Goal: Transaction & Acquisition: Purchase product/service

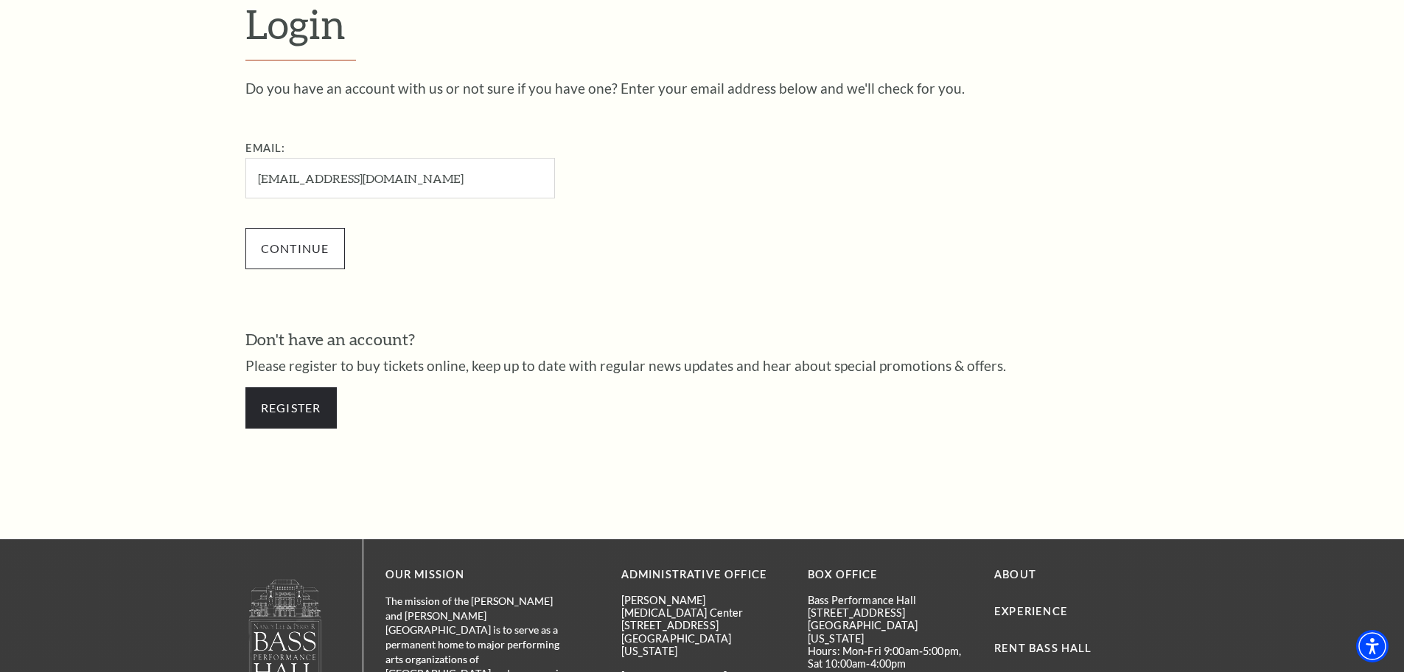
type input "[EMAIL_ADDRESS][DOMAIN_NAME]"
click at [308, 247] on input "Continue" at bounding box center [295, 248] width 100 height 41
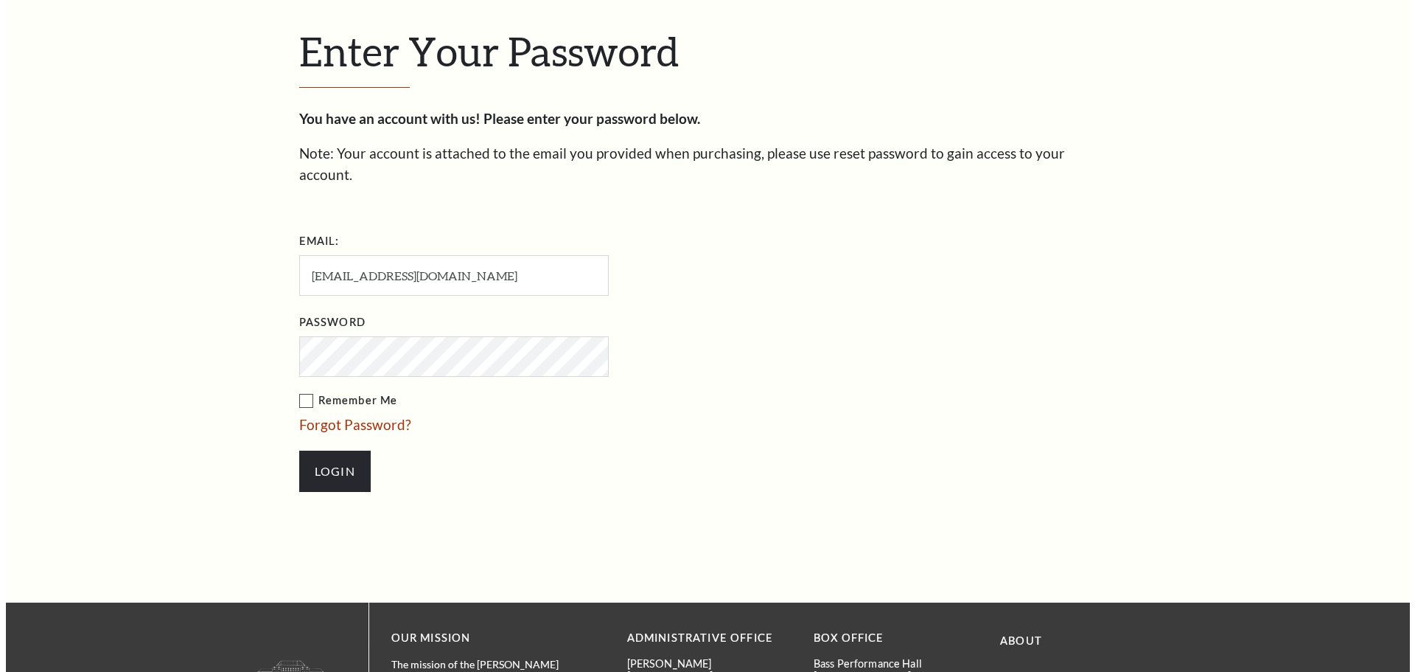
scroll to position [507, 0]
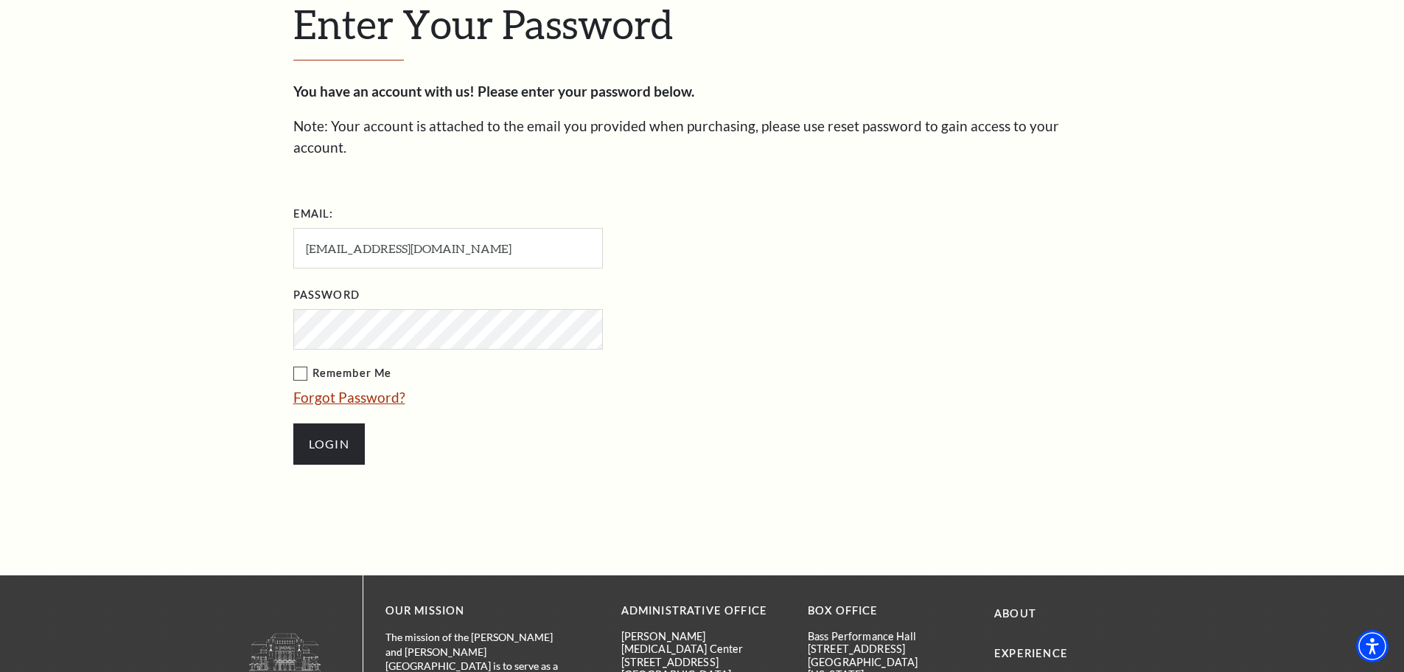
click at [324, 388] on link "Forgot Password?" at bounding box center [349, 396] width 112 height 17
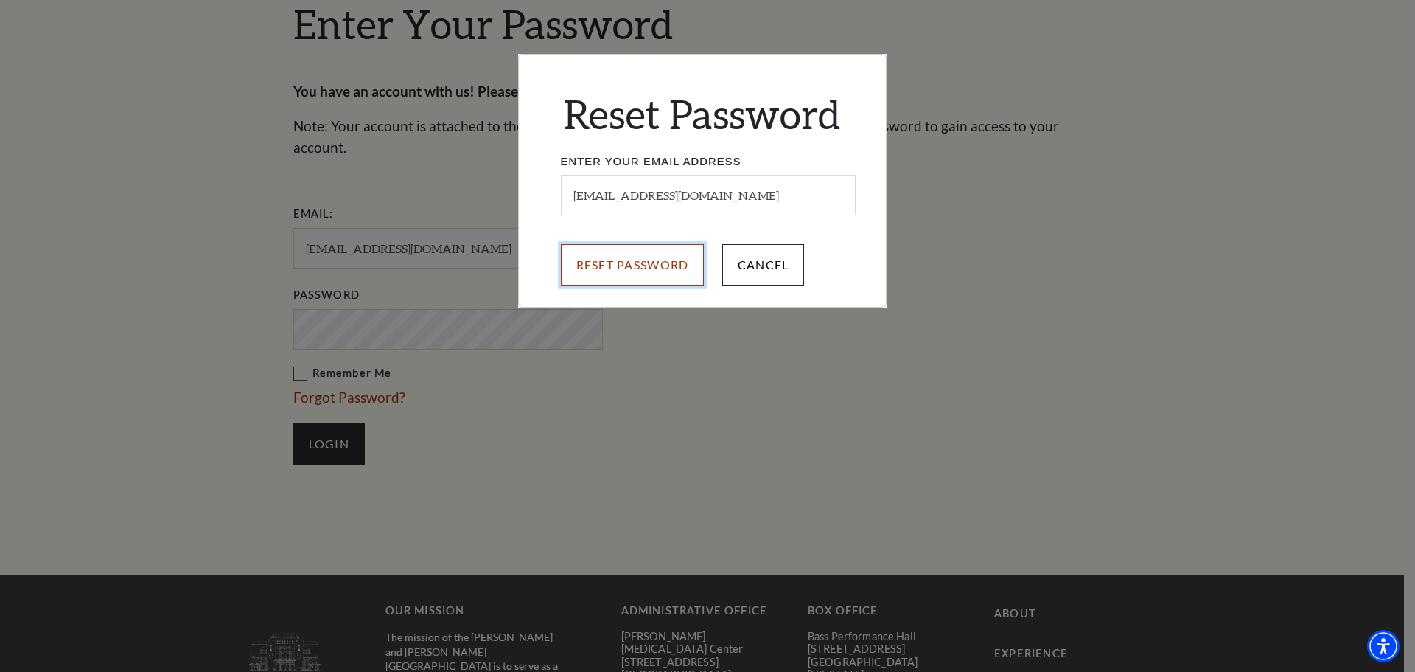
click at [640, 275] on input "Reset Password" at bounding box center [633, 264] width 144 height 41
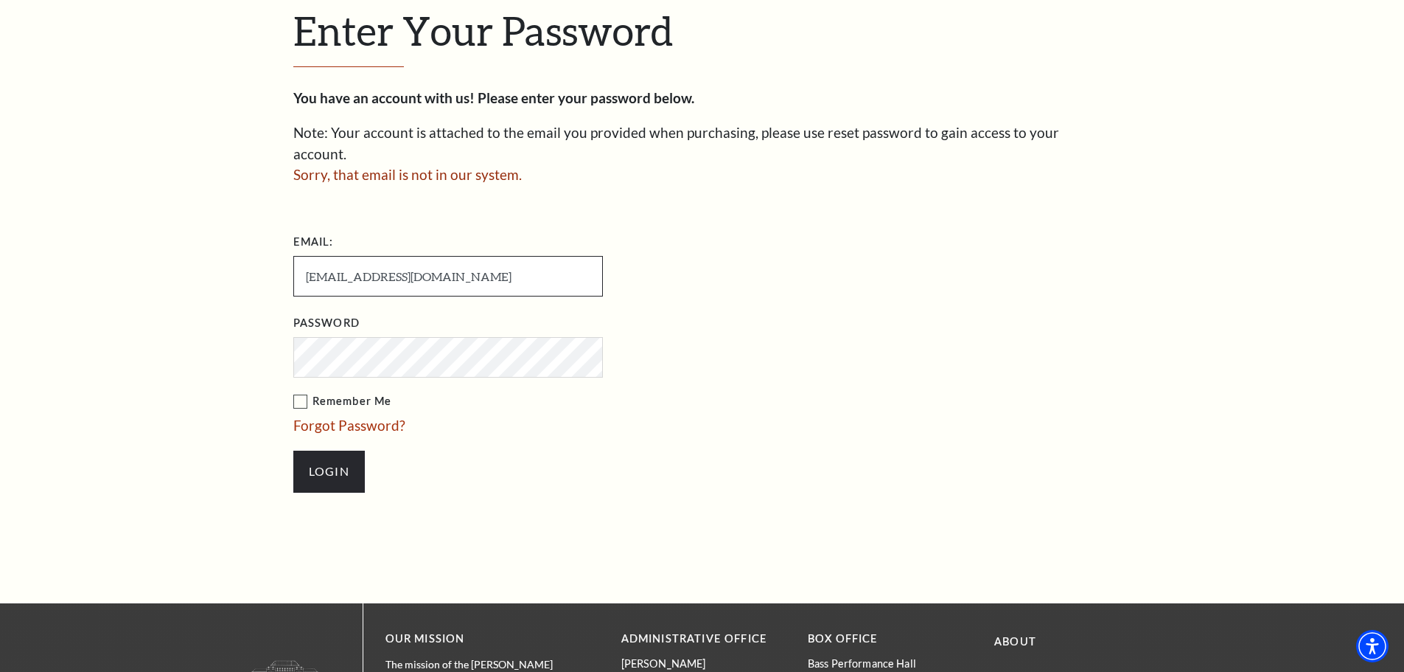
drag, startPoint x: 458, startPoint y: 251, endPoint x: 165, endPoint y: 266, distance: 293.1
click at [165, 266] on div "Enter Your Password You have an account with us! Please enter your password bel…" at bounding box center [702, 256] width 1404 height 691
click at [335, 417] on link "Forgot Password?" at bounding box center [349, 425] width 112 height 17
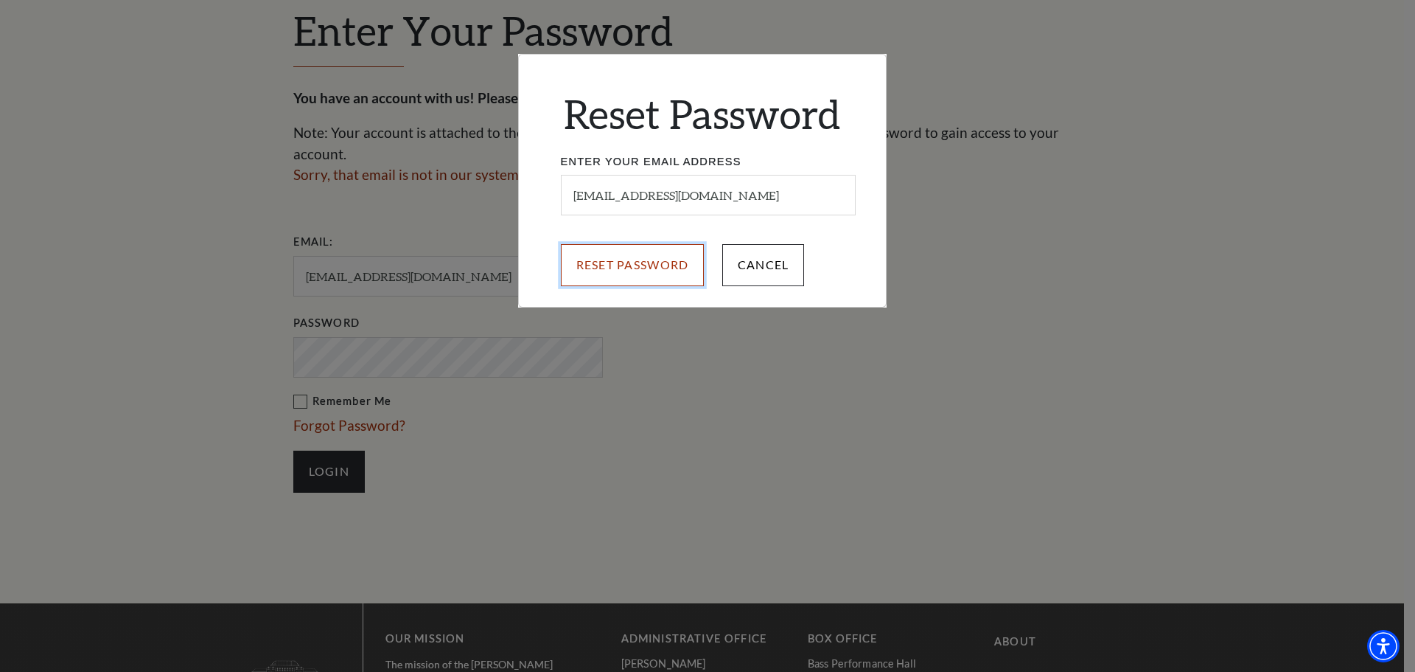
click at [622, 268] on input "Reset Password" at bounding box center [633, 264] width 144 height 41
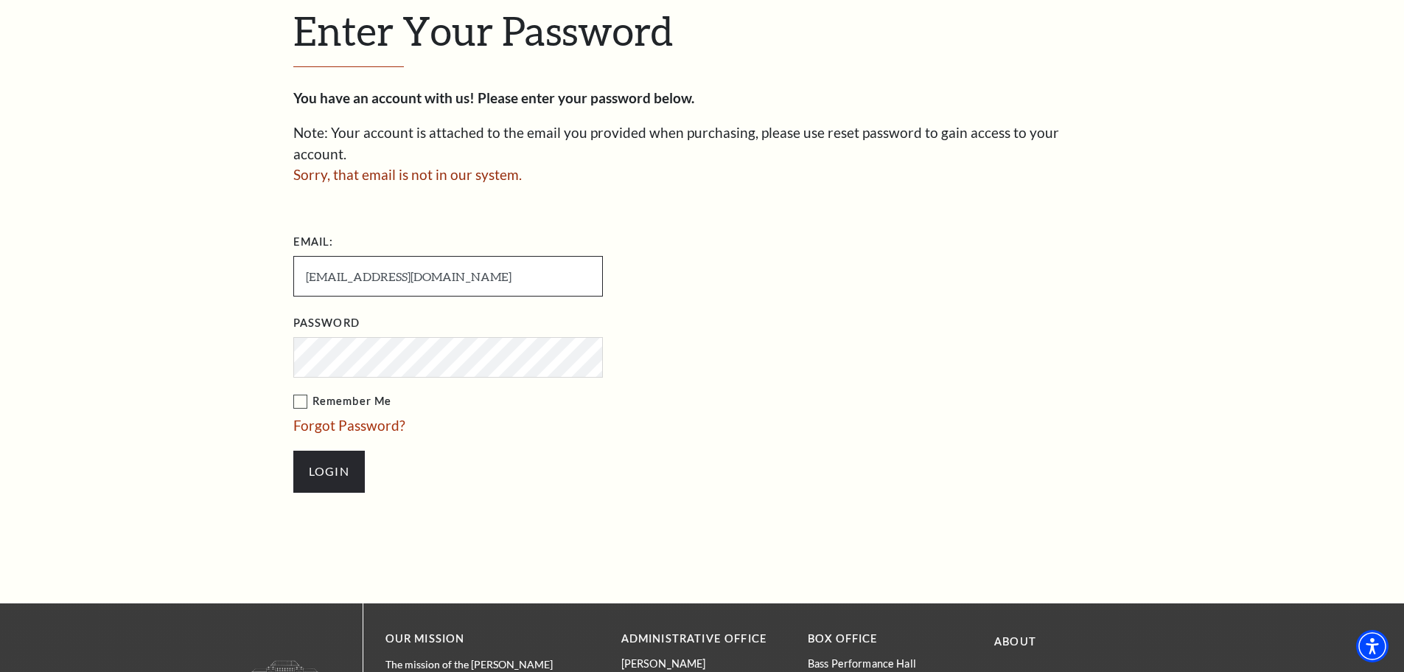
drag, startPoint x: 466, startPoint y: 254, endPoint x: 0, endPoint y: 254, distance: 465.9
click at [0, 254] on div "Enter Your Password You have an account with us! Please enter your password bel…" at bounding box center [702, 256] width 1404 height 691
paste input "Plantmomma3716"
type input "Plantmomma3716@gmail.com"
click at [322, 417] on link "Forgot Password?" at bounding box center [349, 425] width 112 height 17
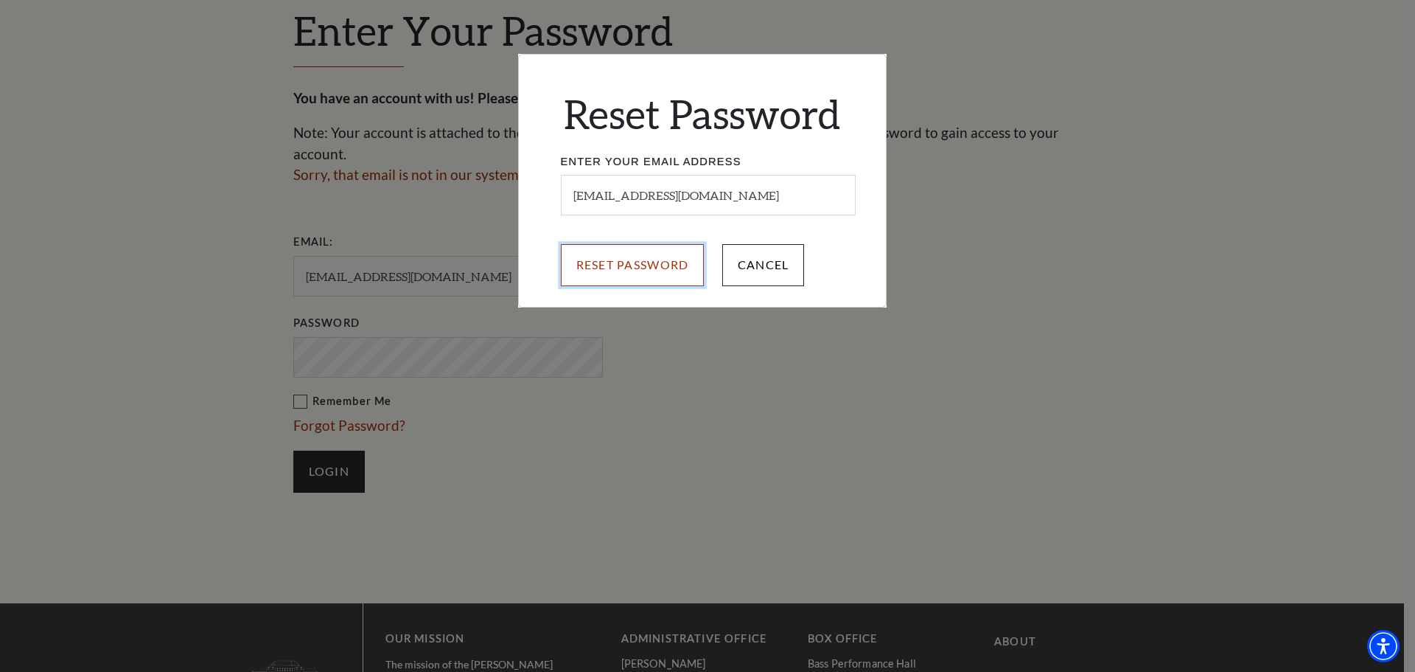
click at [642, 278] on input "Reset Password" at bounding box center [633, 264] width 144 height 41
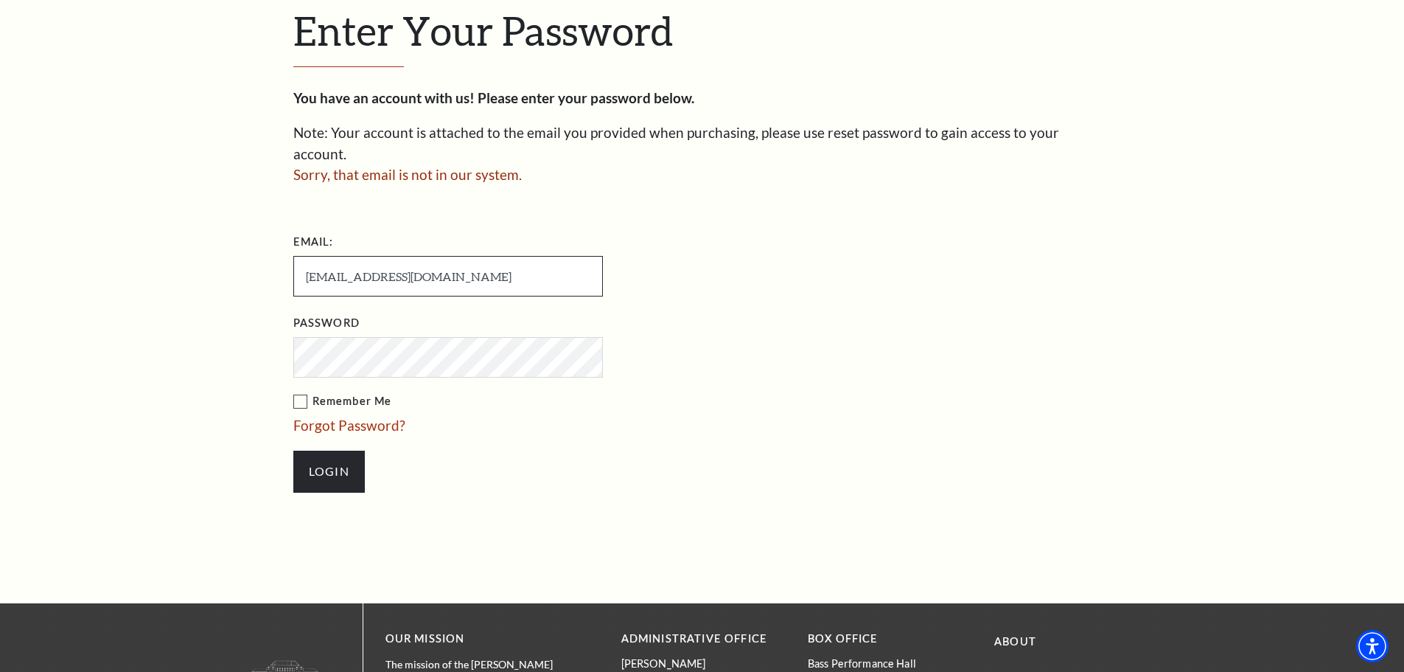
drag, startPoint x: 369, startPoint y: 259, endPoint x: 81, endPoint y: 259, distance: 288.2
click at [81, 259] on div "Enter Your Password You have an account with us! Please enter your password bel…" at bounding box center [702, 256] width 1404 height 691
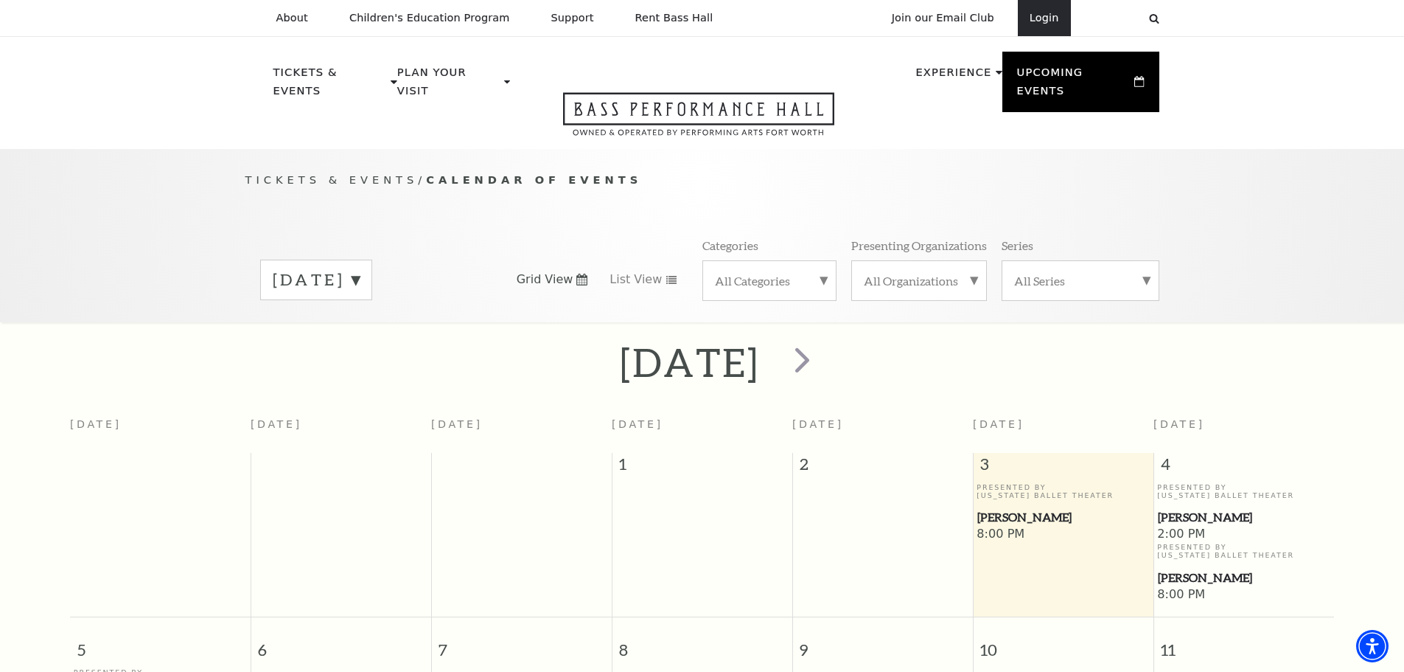
click at [1036, 28] on link "Login" at bounding box center [1044, 18] width 53 height 36
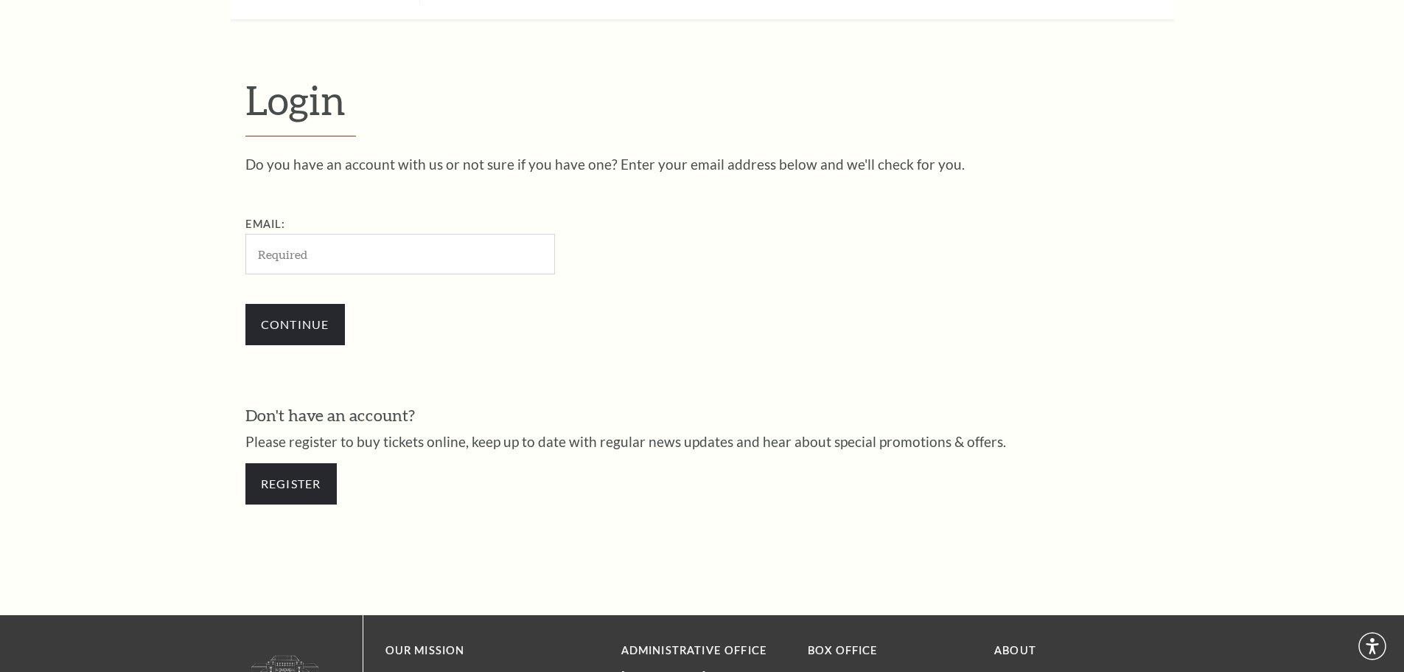
scroll to position [493, 0]
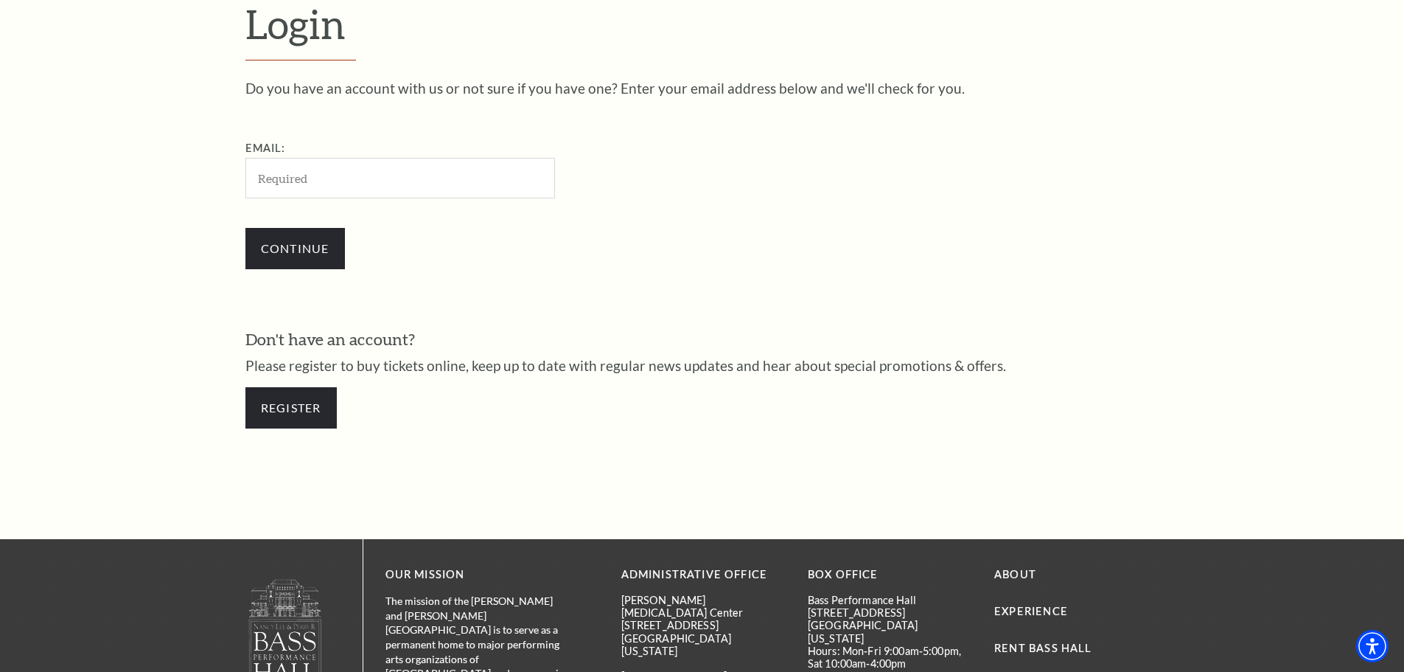
click at [419, 175] on input "Email:" at bounding box center [400, 178] width 310 height 41
type input "[EMAIL_ADDRESS][DOMAIN_NAME]"
click at [245, 228] on input "Continue" at bounding box center [295, 248] width 100 height 41
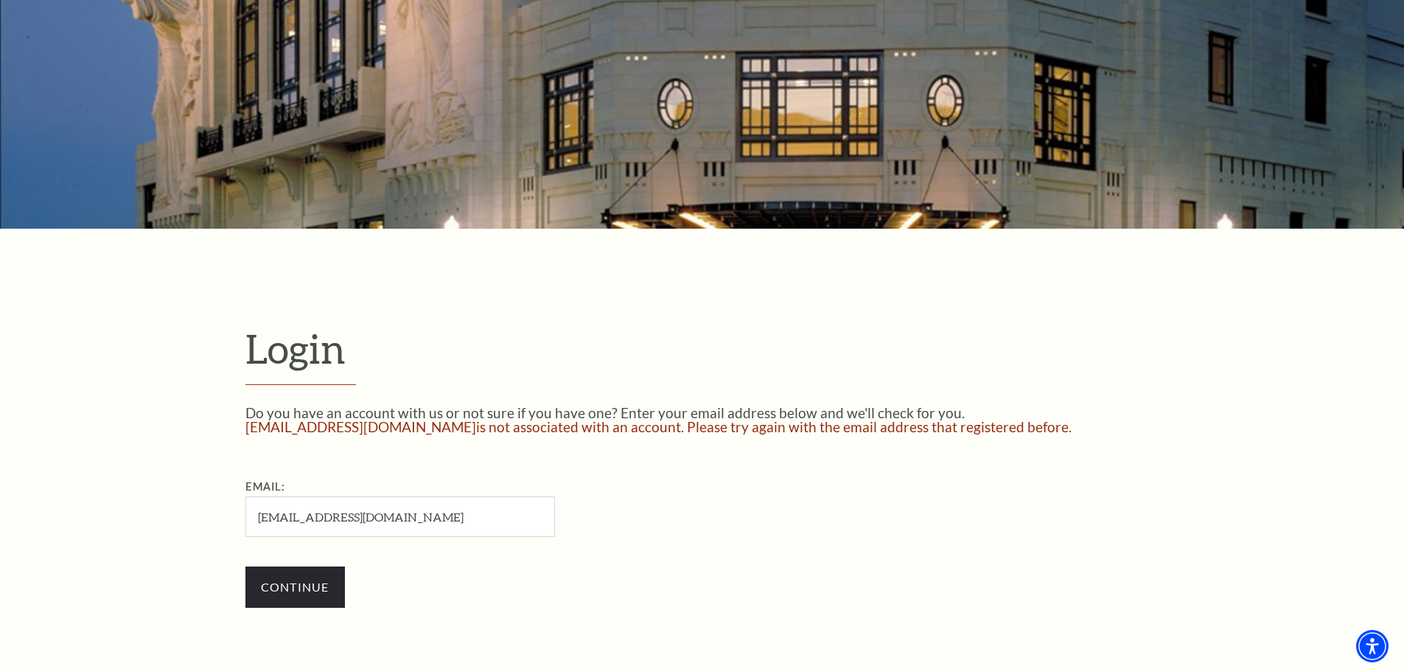
scroll to position [181, 0]
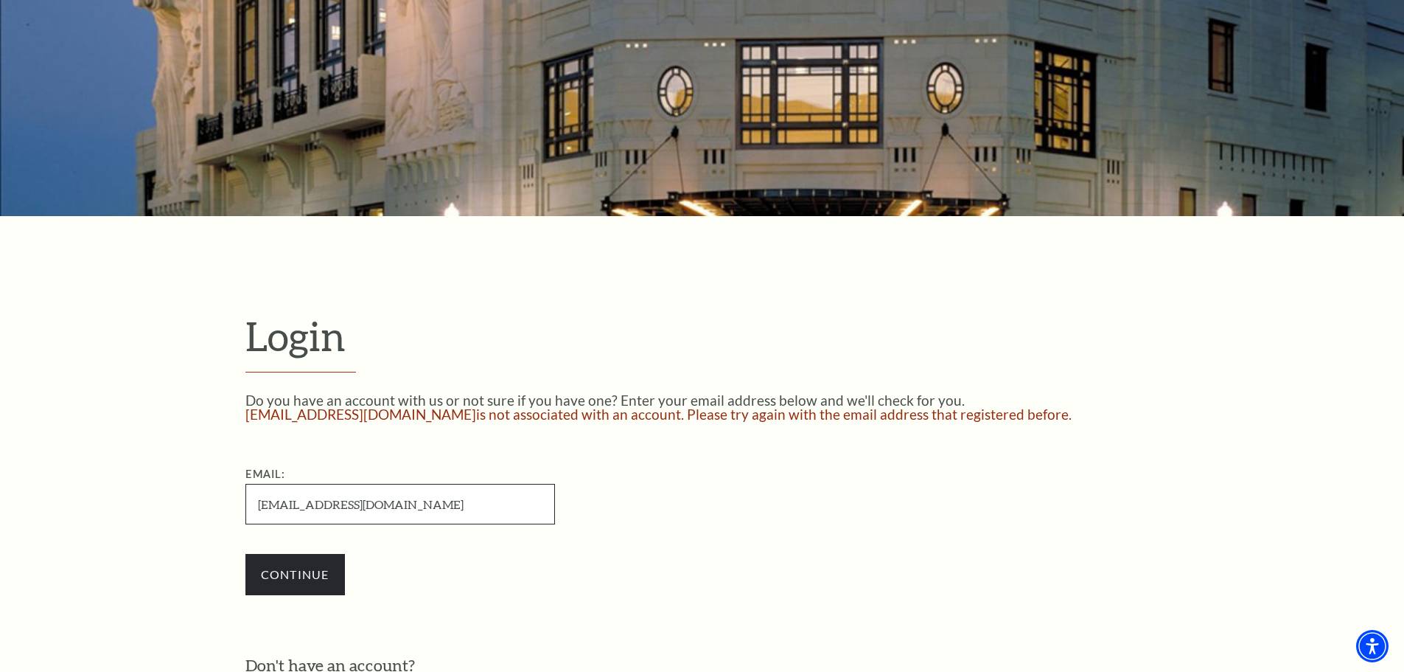
drag, startPoint x: 458, startPoint y: 511, endPoint x: 79, endPoint y: 498, distance: 379.1
click at [79, 498] on form "Login Do you have an account with us or not sure if you have one? Enter your em…" at bounding box center [702, 540] width 1404 height 649
paste input "jamieanne1993"
type input "[EMAIL_ADDRESS][DOMAIN_NAME]"
click at [324, 571] on input "Continue" at bounding box center [295, 574] width 100 height 41
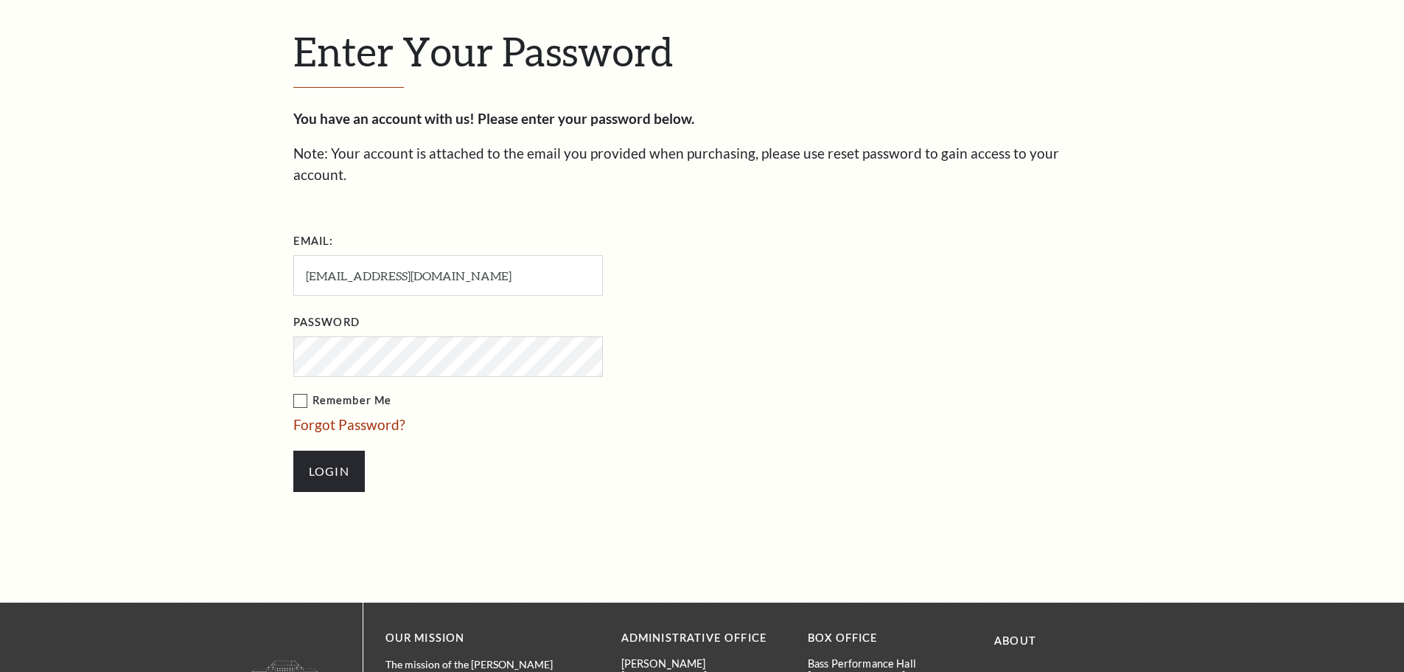
scroll to position [507, 0]
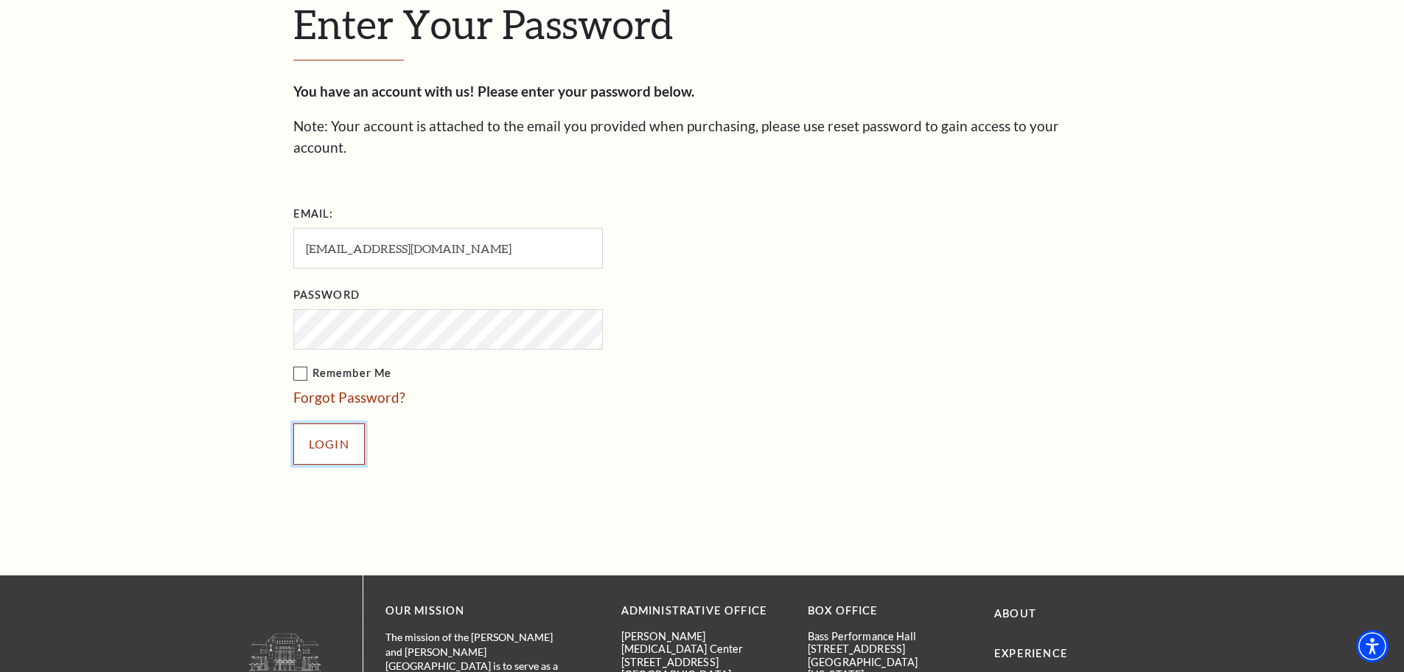
click at [335, 428] on input "Login" at bounding box center [329, 443] width 72 height 41
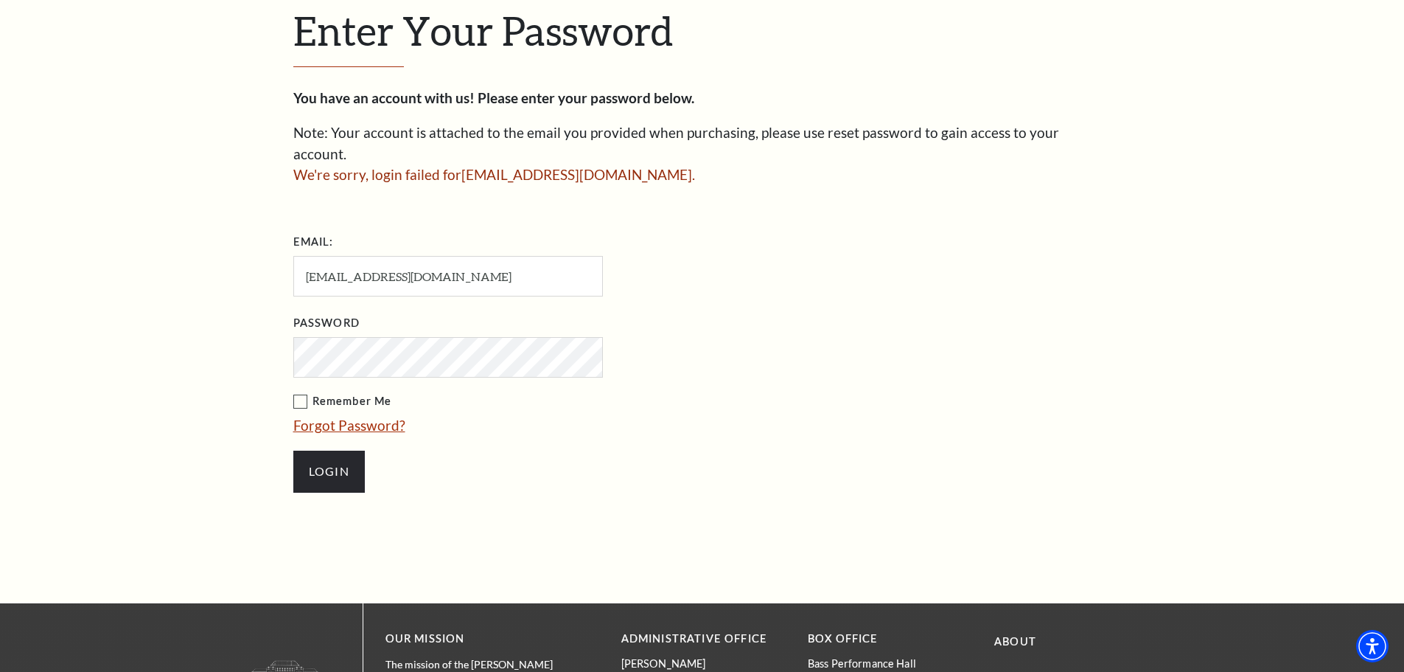
click at [356, 417] on link "Forgot Password?" at bounding box center [349, 425] width 112 height 17
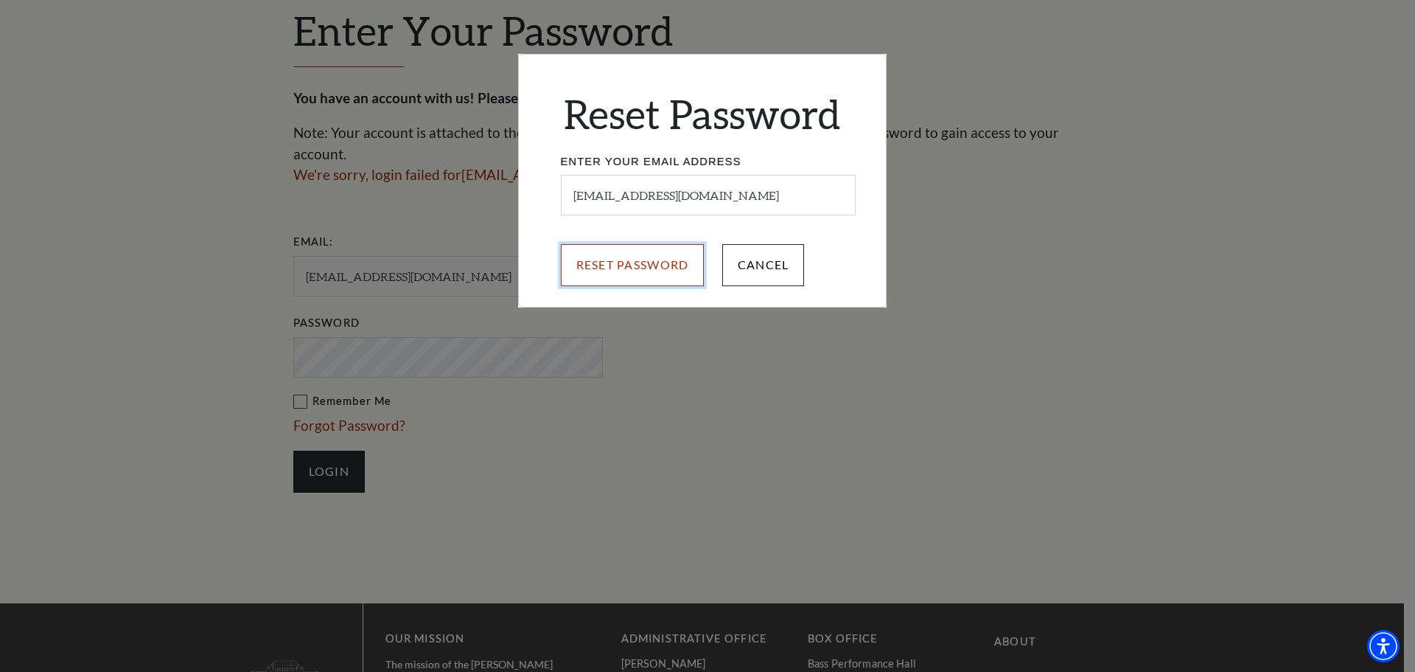
click at [658, 271] on input "Reset Password" at bounding box center [633, 264] width 144 height 41
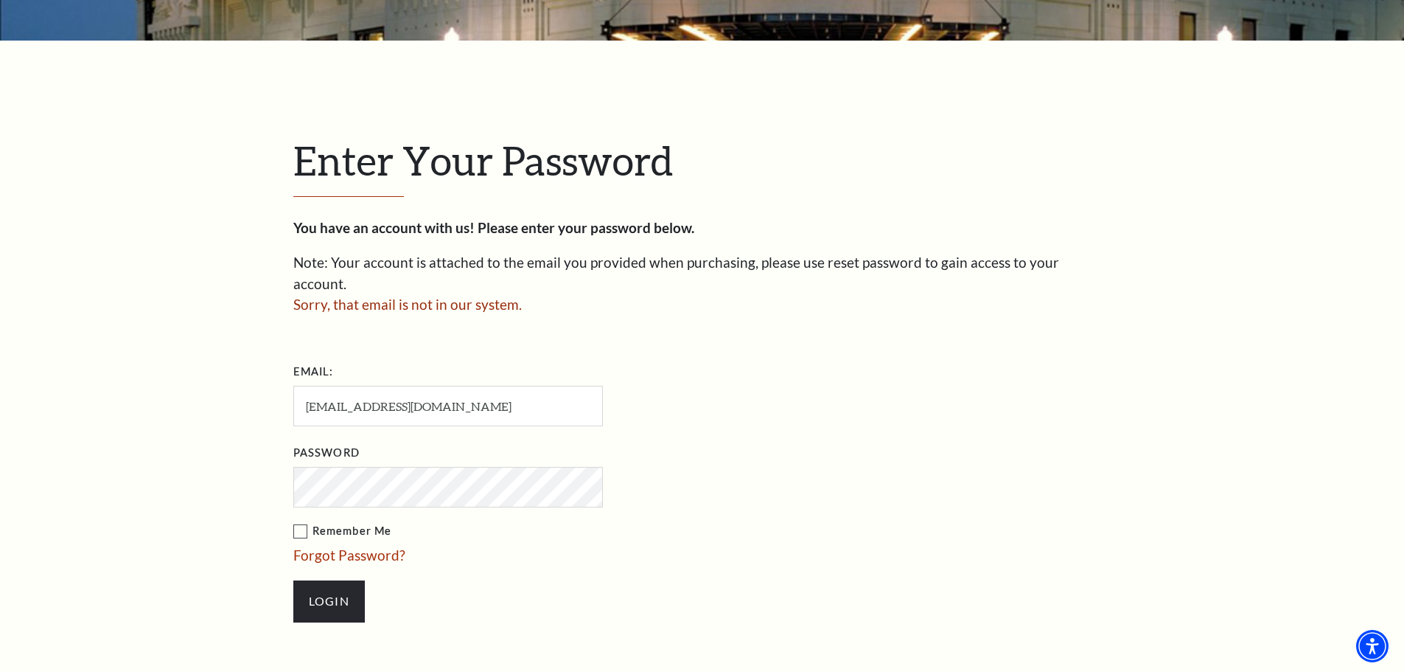
scroll to position [353, 0]
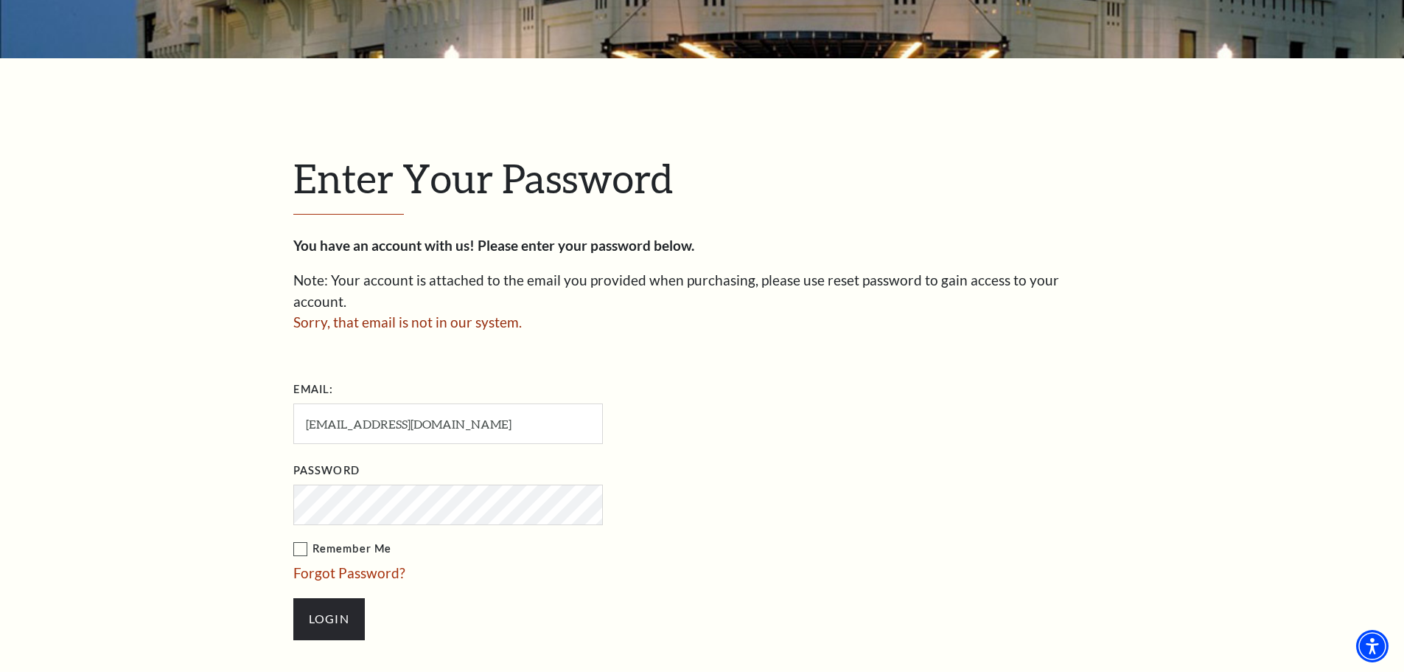
click at [130, 324] on div "Enter Your Password You have an account with us! Please enter your password bel…" at bounding box center [702, 403] width 1404 height 691
click at [293, 598] on input "Login" at bounding box center [329, 618] width 72 height 41
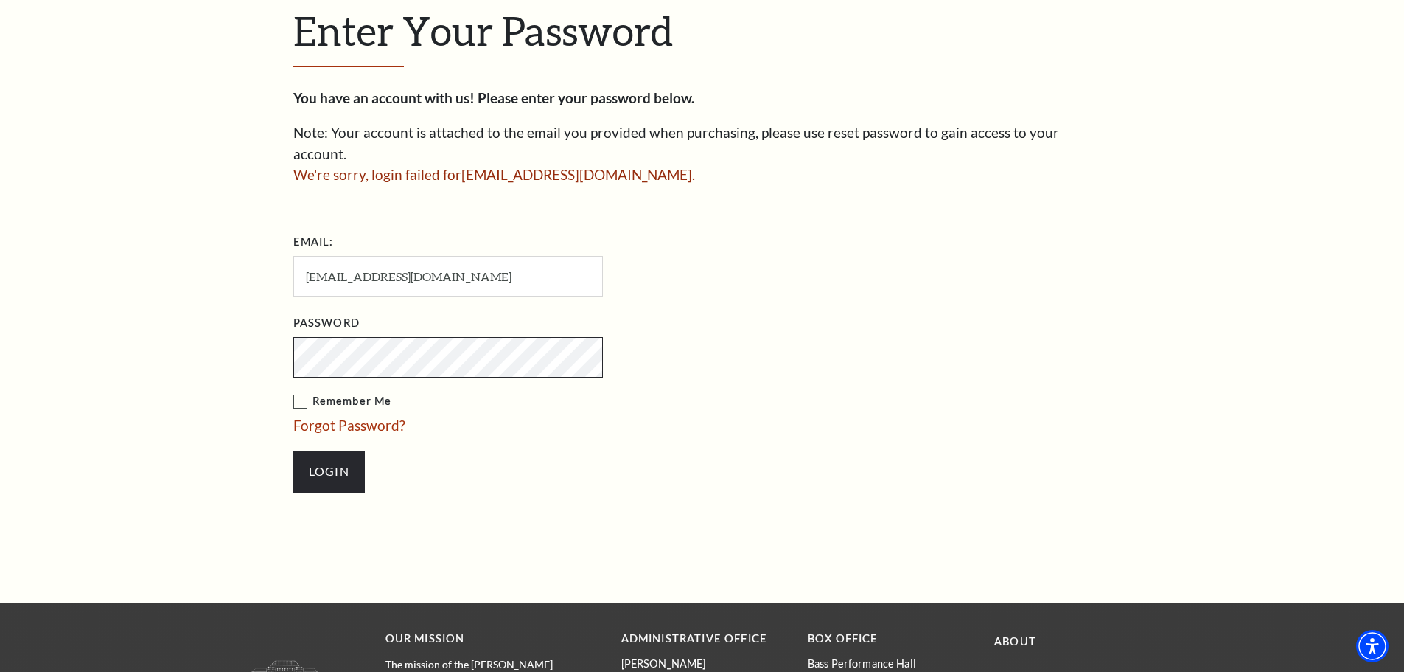
click at [293, 450] on input "Login" at bounding box center [329, 470] width 72 height 41
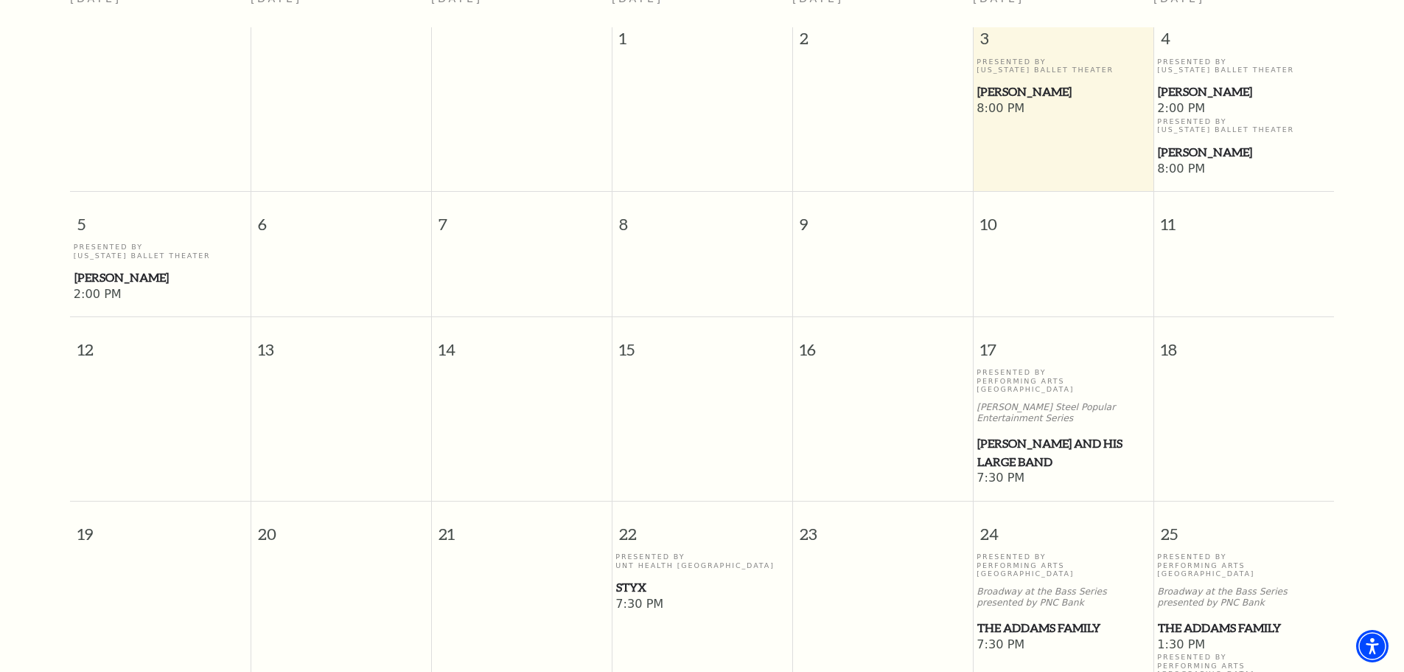
scroll to position [720, 0]
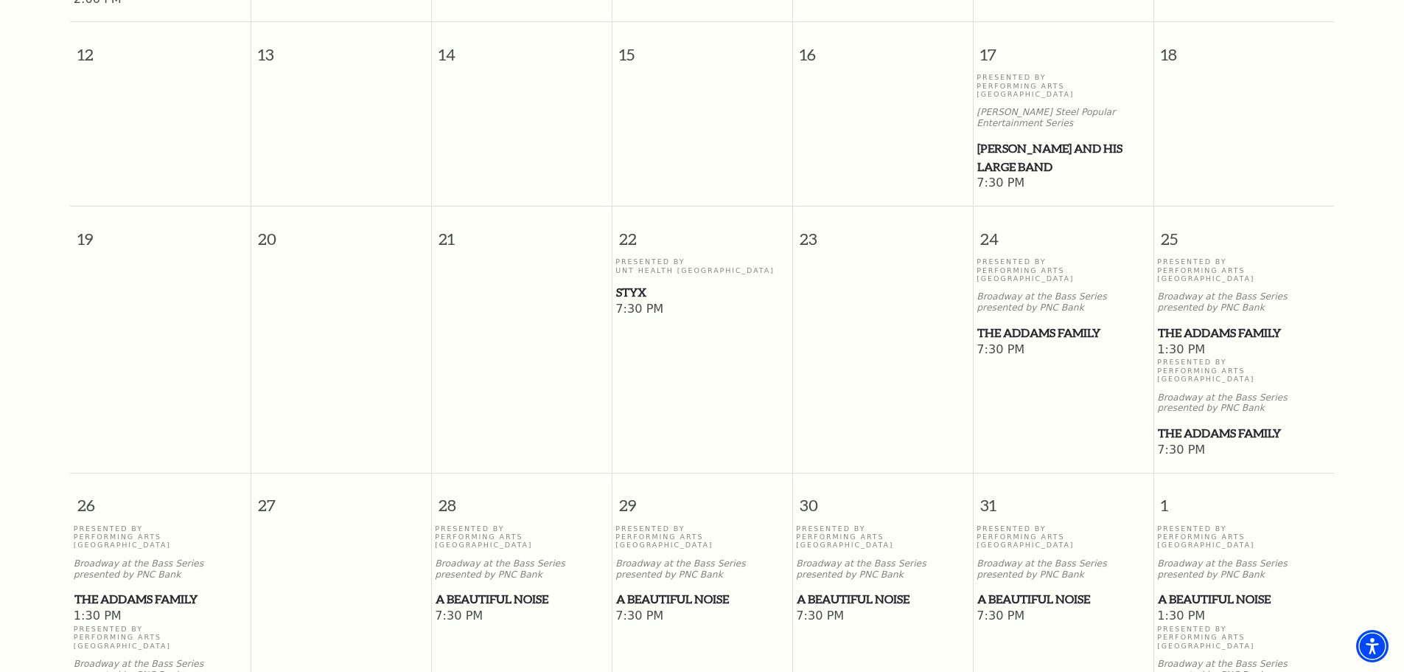
click at [1202, 324] on span "The Addams Family" at bounding box center [1244, 333] width 172 height 18
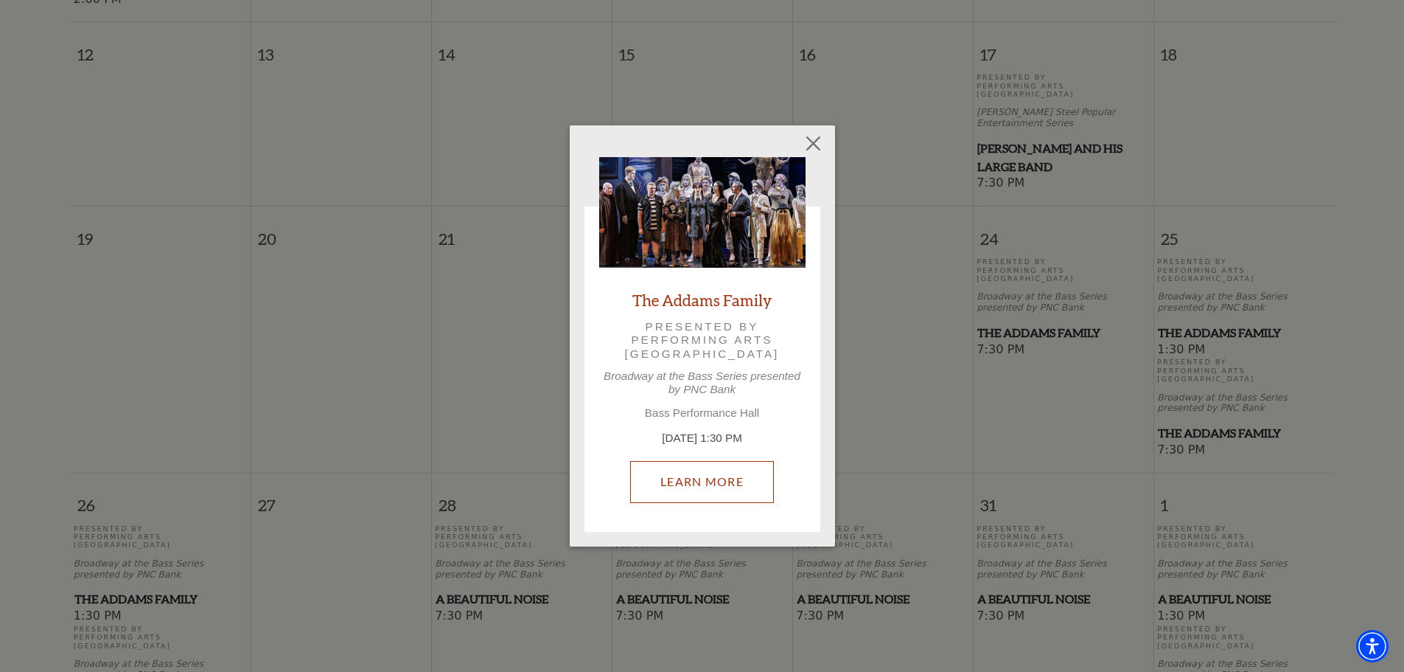
click at [704, 474] on link "Learn More" at bounding box center [702, 481] width 144 height 41
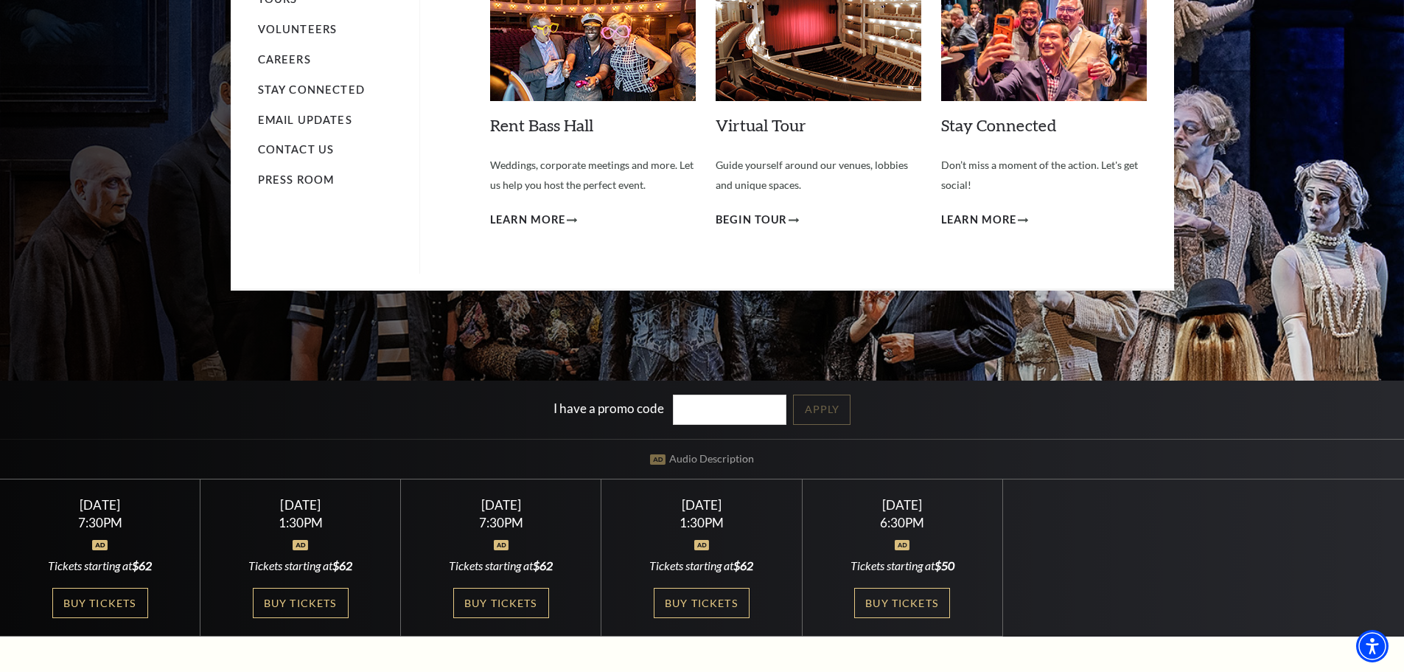
scroll to position [295, 0]
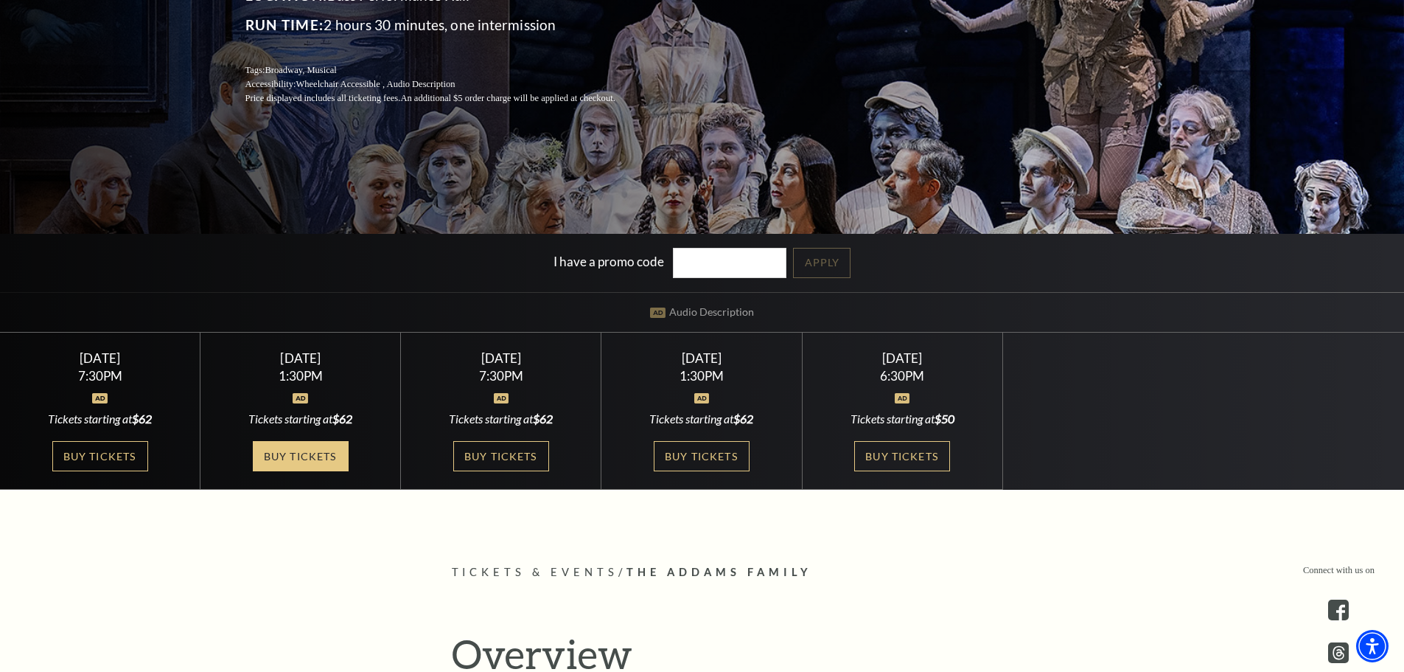
click at [273, 461] on link "Buy Tickets" at bounding box center [301, 456] width 96 height 30
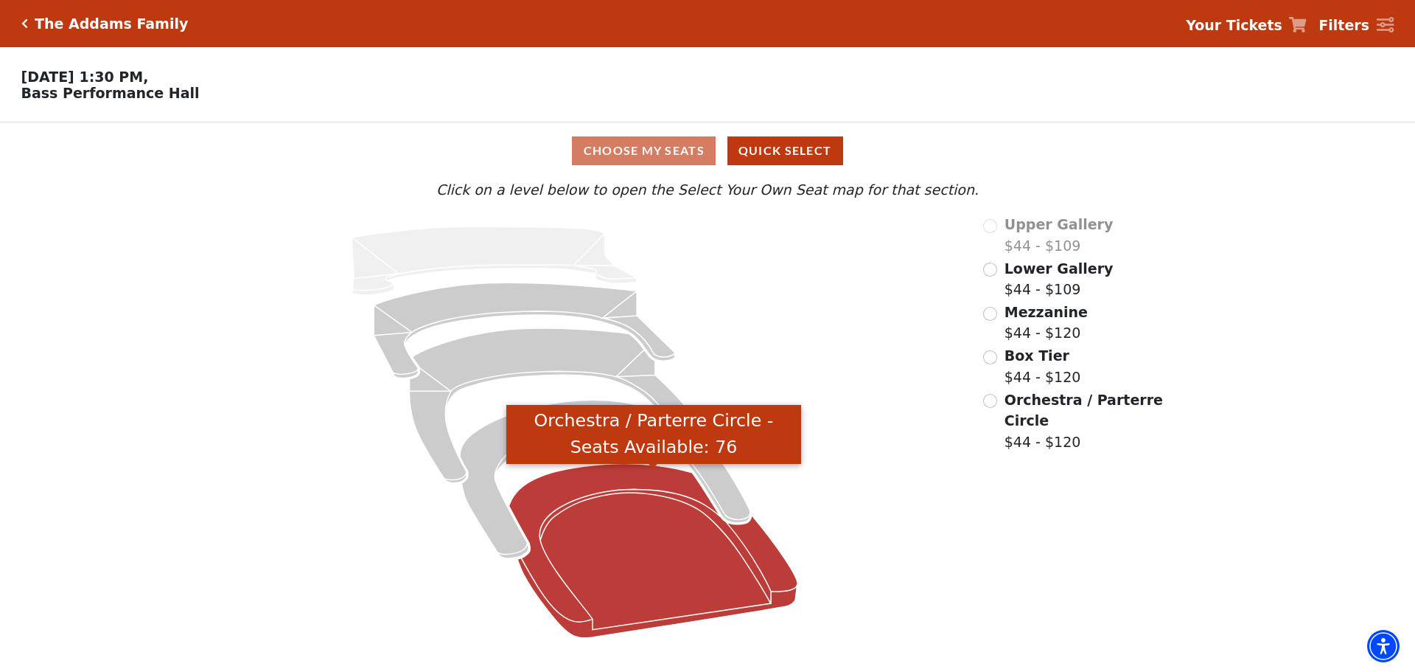
click at [585, 490] on icon "Orchestra / Parterre Circle - Seats Available: 76" at bounding box center [653, 551] width 289 height 174
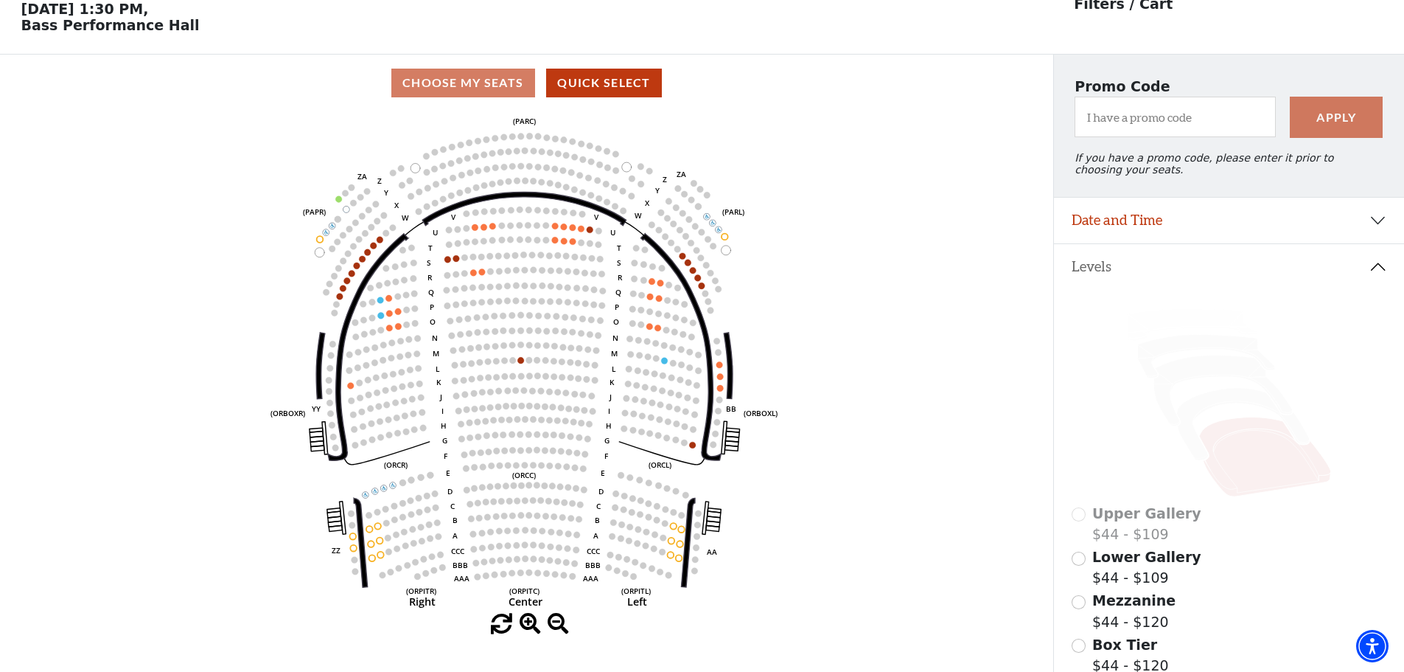
scroll to position [69, 0]
